Goal: Navigation & Orientation: Find specific page/section

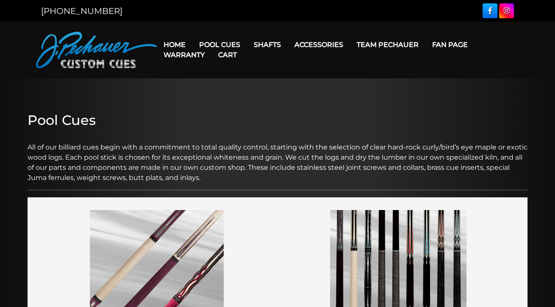
click at [209, 45] on link "Warranty" at bounding box center [184, 55] width 55 height 22
drag, startPoint x: 223, startPoint y: 22, endPoint x: 295, endPoint y: 22, distance: 71.2
click at [284, 22] on header "MENU Home Pool Cues Celebration Cue JP Series (T) – NEW Pro Series (R) – NEW Ch…" at bounding box center [277, 50] width 555 height 57
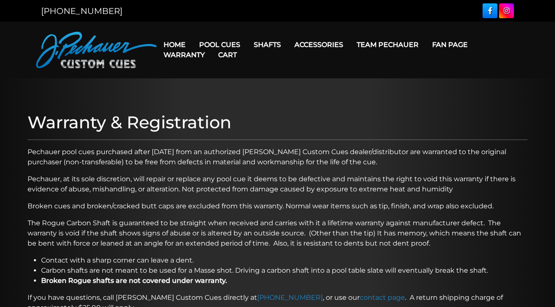
click at [228, 45] on link "Cart" at bounding box center [227, 55] width 32 height 22
click at [384, 5] on div "[PHONE_NUMBER]" at bounding box center [277, 10] width 483 height 15
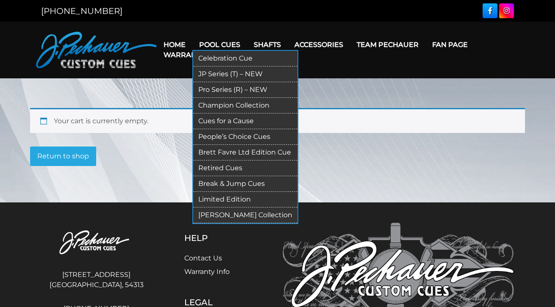
click at [233, 181] on link "Break & Jump Cues" at bounding box center [245, 184] width 104 height 16
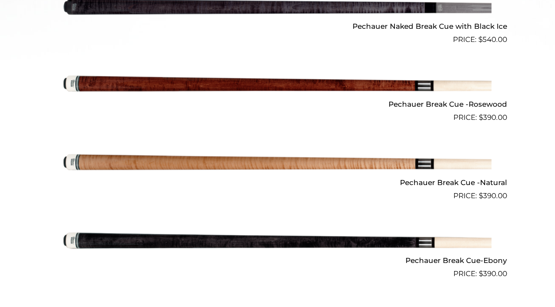
scroll to position [424, 0]
